Goal: Information Seeking & Learning: Learn about a topic

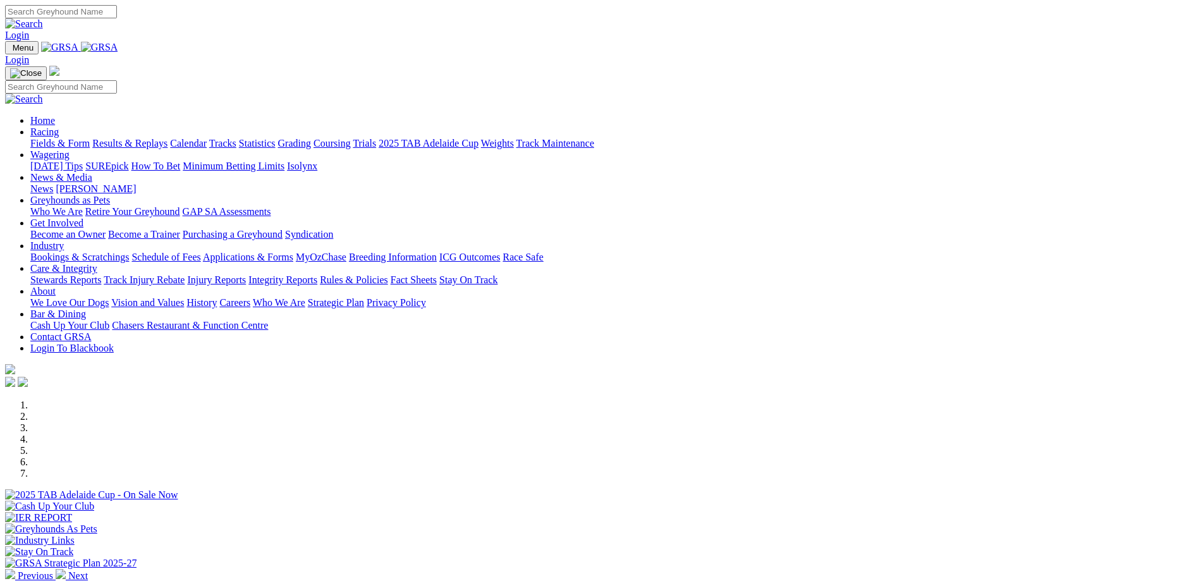
scroll to position [379, 0]
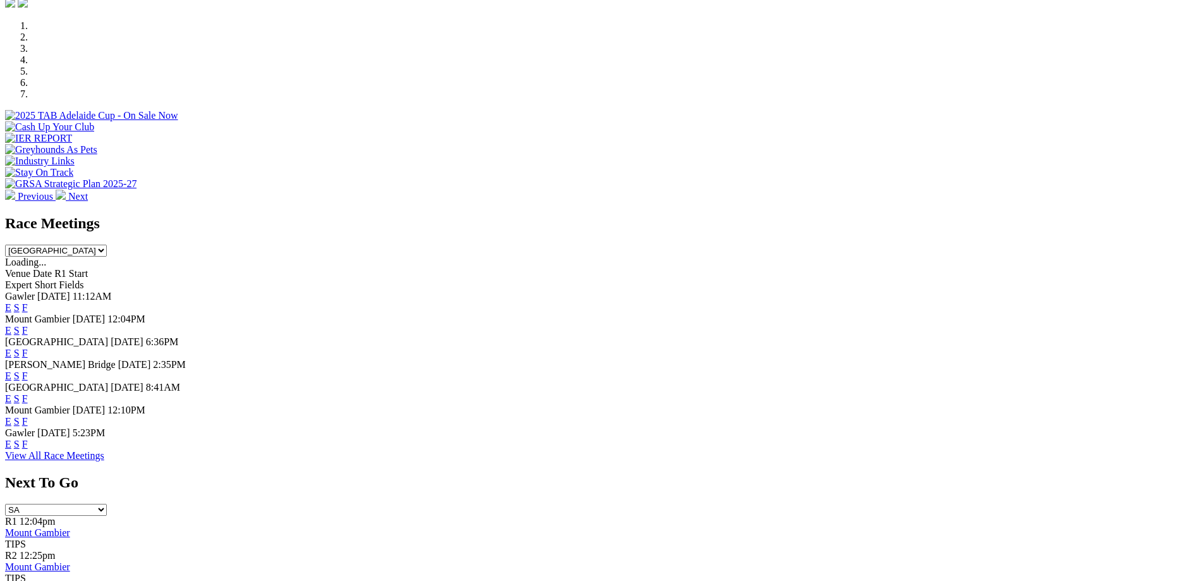
click at [28, 370] on link "F" at bounding box center [25, 375] width 6 height 11
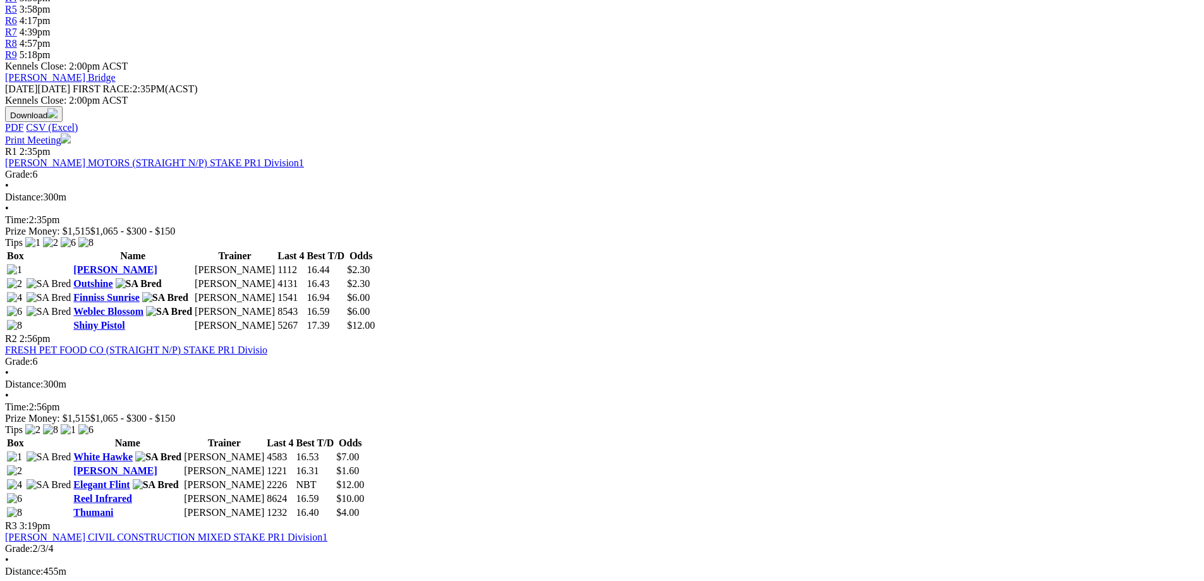
scroll to position [506, 0]
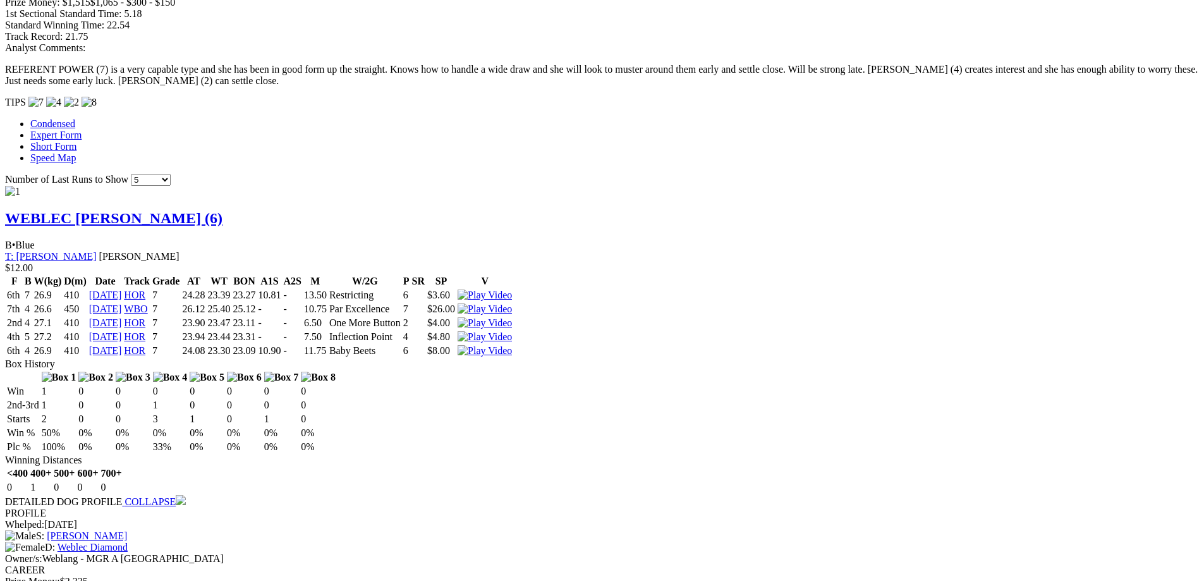
scroll to position [1138, 0]
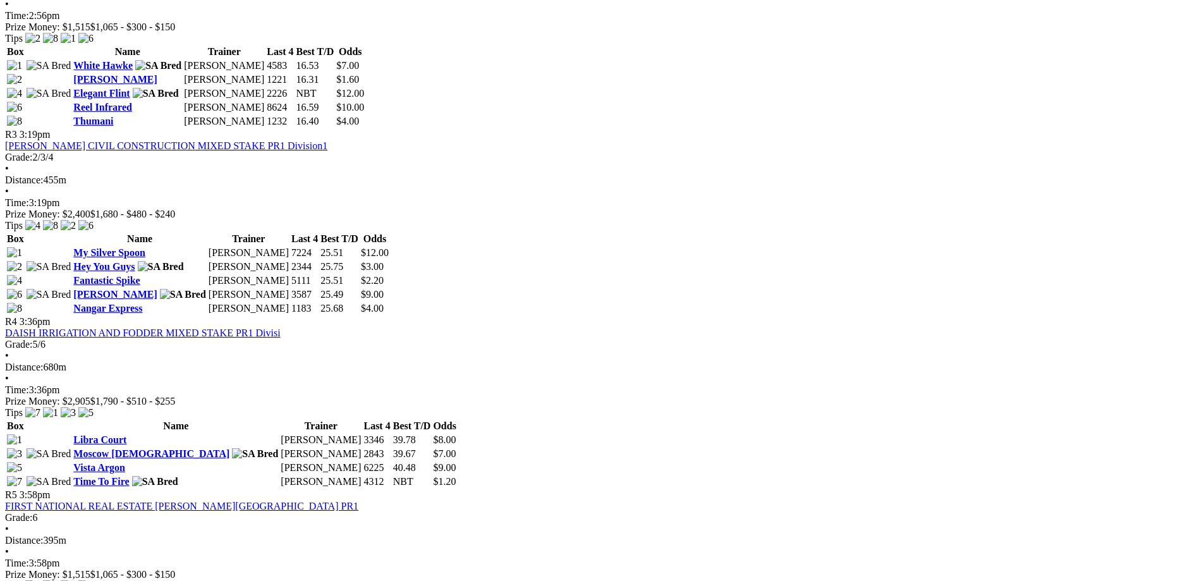
scroll to position [885, 0]
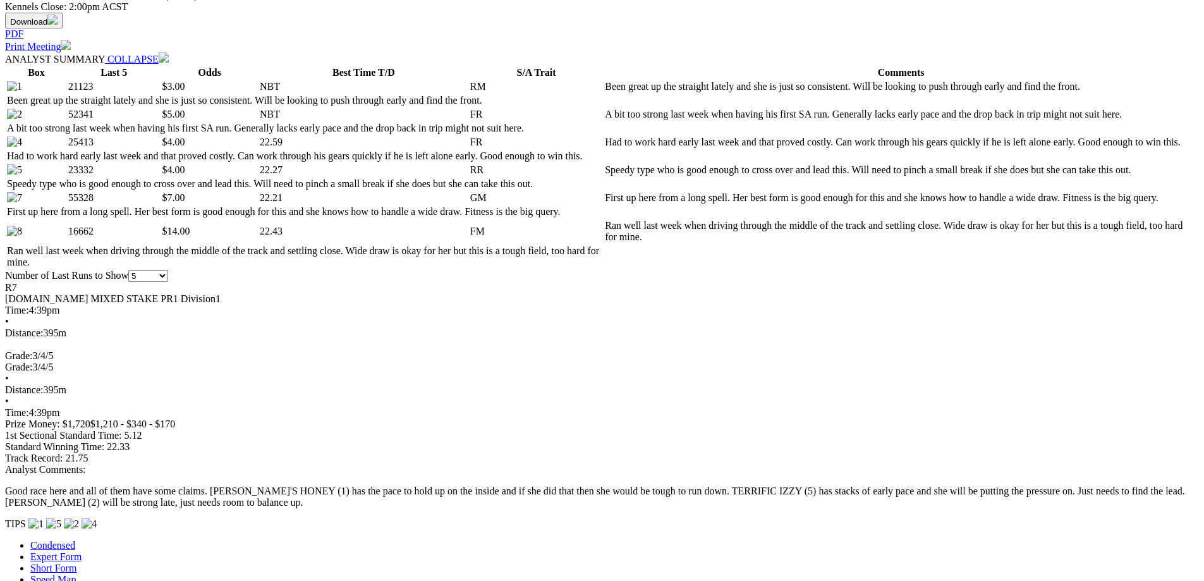
scroll to position [569, 0]
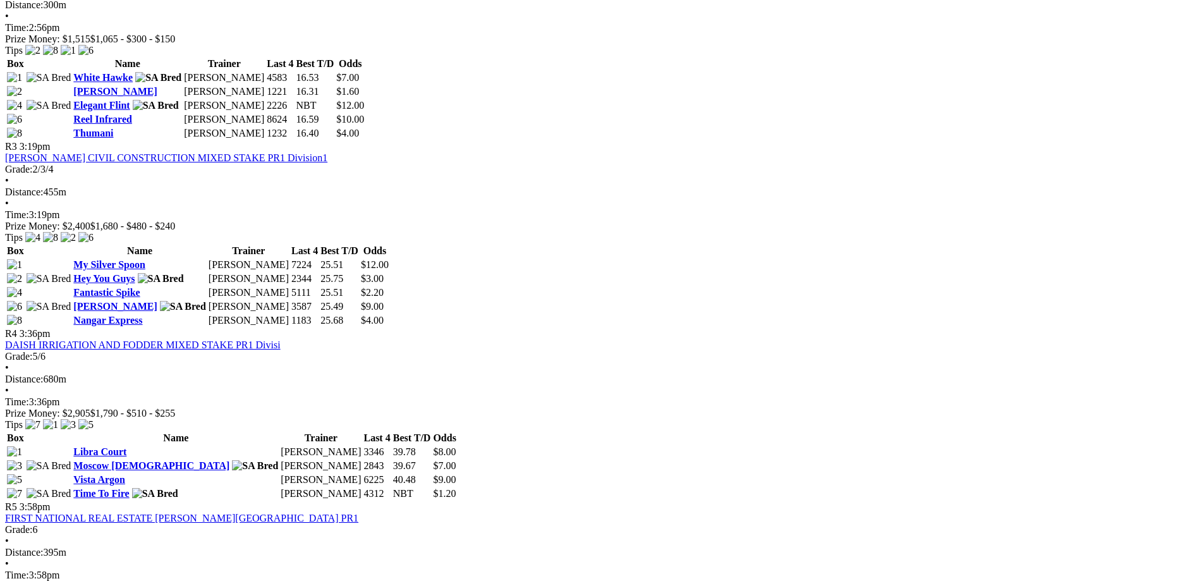
scroll to position [885, 0]
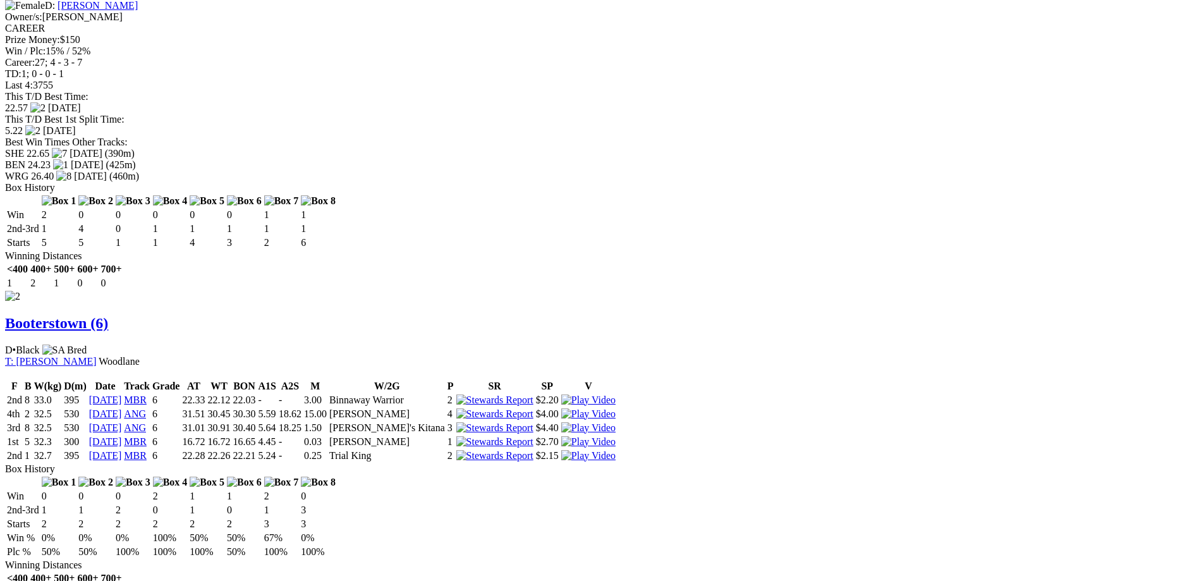
scroll to position [1327, 0]
